Goal: Task Accomplishment & Management: Manage account settings

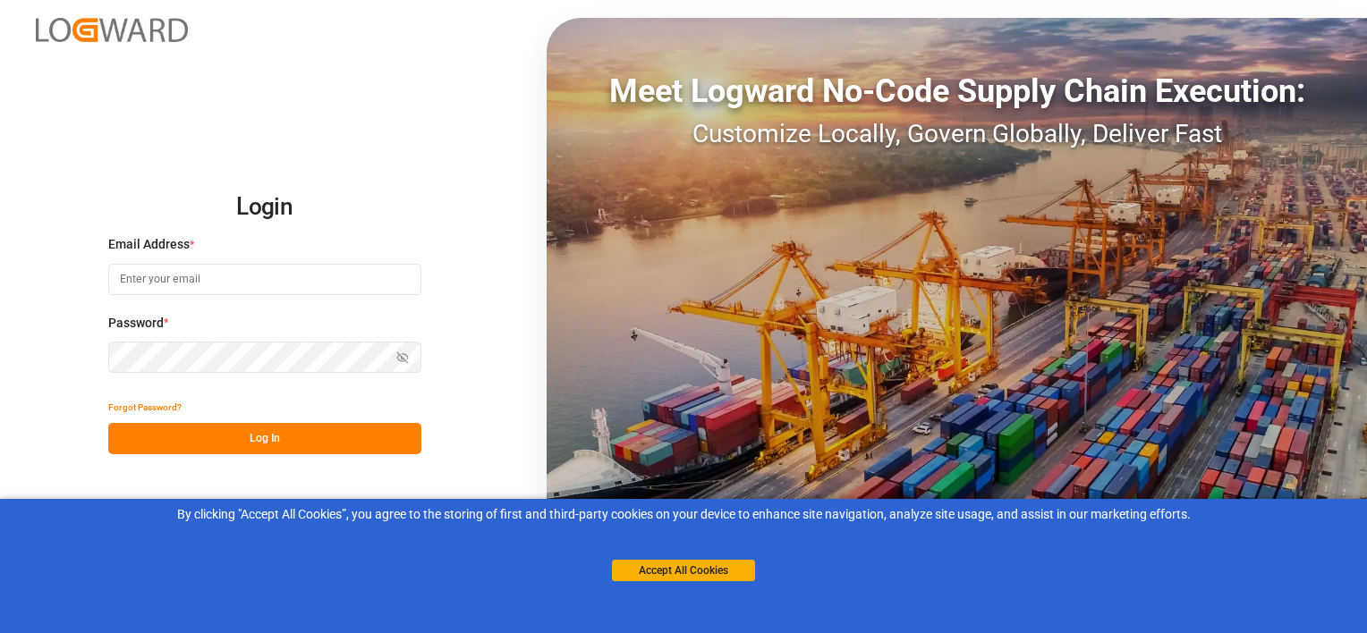
click at [179, 273] on input at bounding box center [264, 279] width 313 height 31
type input "[PERSON_NAME][EMAIL_ADDRESS][PERSON_NAME][DOMAIN_NAME]"
click at [235, 431] on button "Log In" at bounding box center [264, 438] width 313 height 31
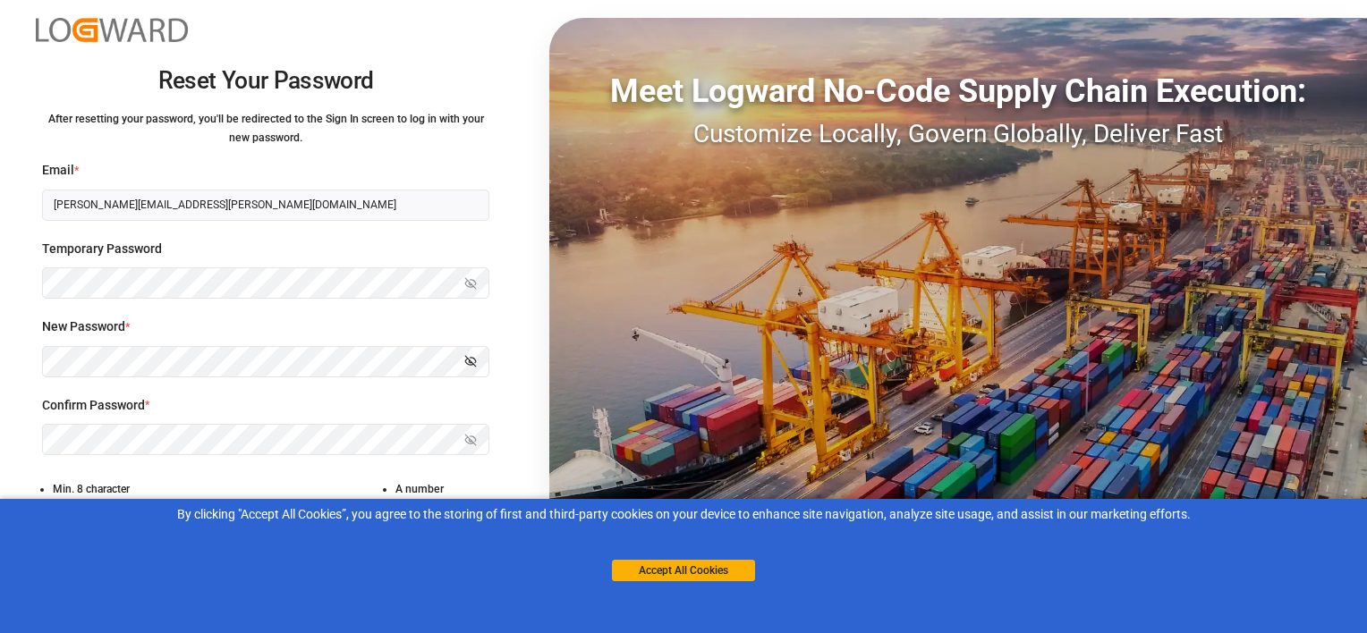
click at [430, 306] on div "Temporary Password Show password" at bounding box center [265, 279] width 447 height 79
click at [534, 414] on div "Reset Your Password After resetting your password, you'll be redirected to the …" at bounding box center [683, 316] width 1367 height 633
click at [694, 572] on button "Accept All Cookies" at bounding box center [683, 570] width 143 height 21
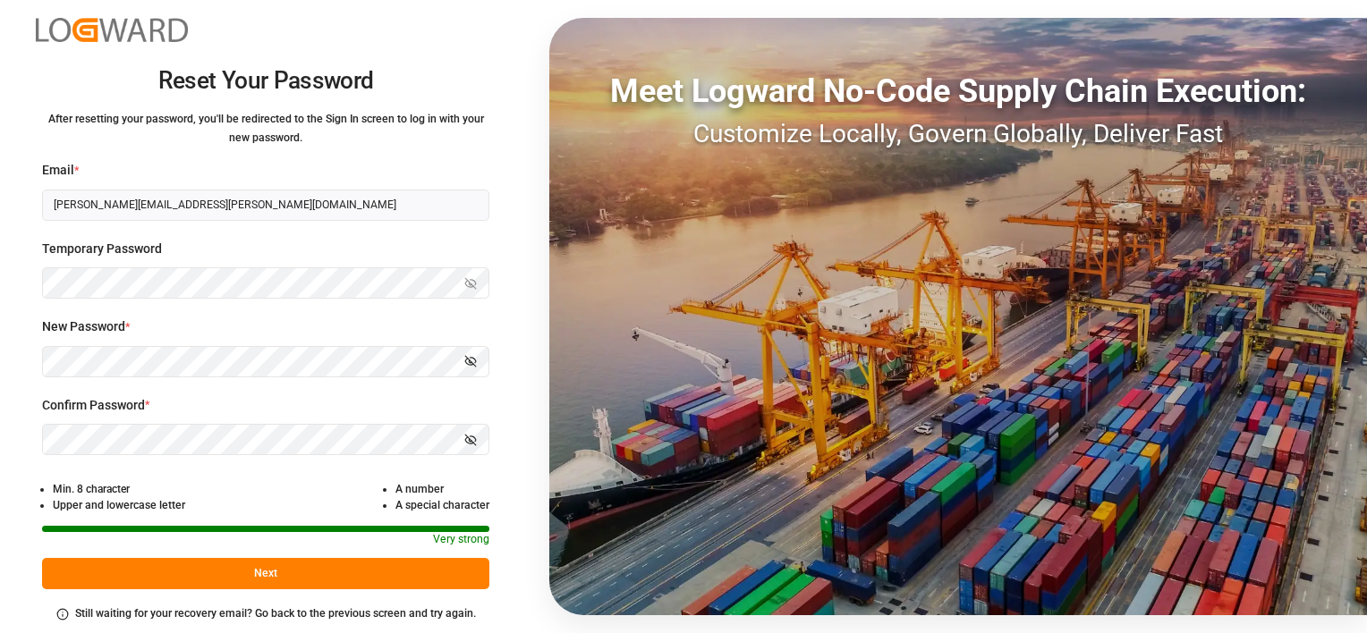
click at [372, 581] on button "Next" at bounding box center [265, 573] width 447 height 31
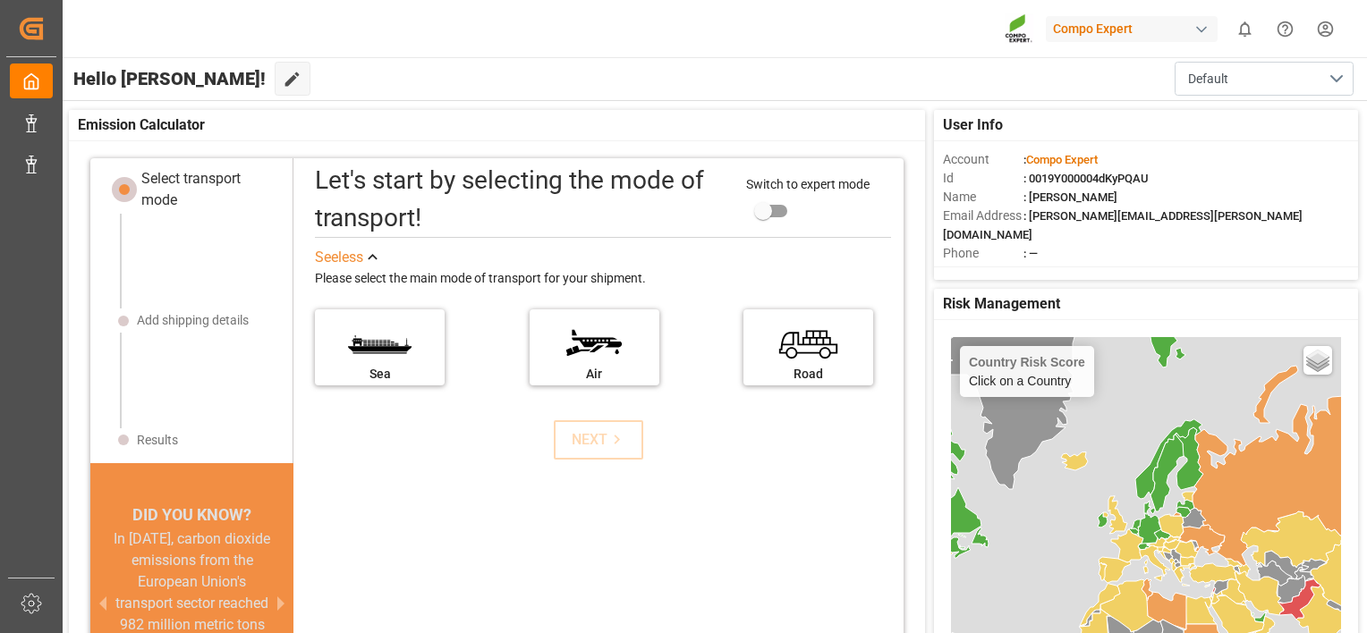
scroll to position [18, 0]
drag, startPoint x: 1320, startPoint y: 7, endPoint x: 906, endPoint y: 15, distance: 414.4
click at [906, 15] on div at bounding box center [958, 28] width 150 height 31
